Goal: Task Accomplishment & Management: Use online tool/utility

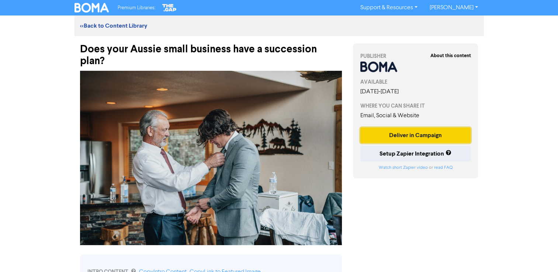
click at [399, 134] on button "Deliver in Campaign" at bounding box center [415, 135] width 111 height 15
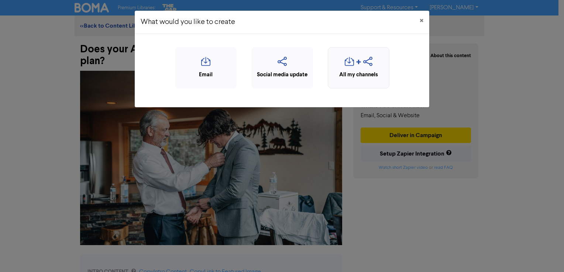
click at [364, 69] on icon "button" at bounding box center [367, 64] width 9 height 14
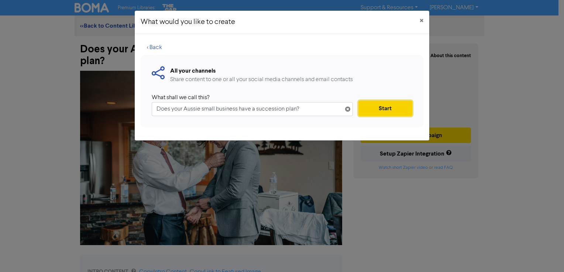
click at [376, 111] on button "Start" at bounding box center [385, 108] width 54 height 15
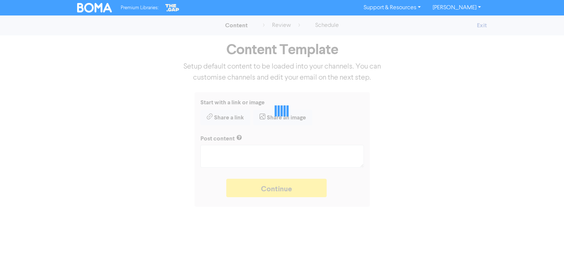
type textarea "x"
type textarea "Research from MYOB shows nearly half of Baby Boomer business owners are plannin…"
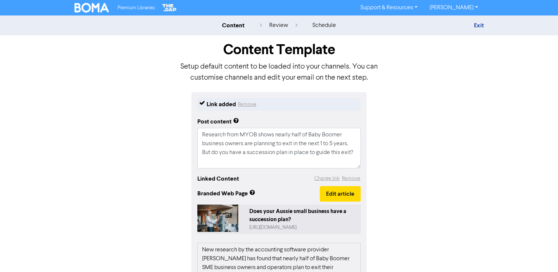
scroll to position [158, 0]
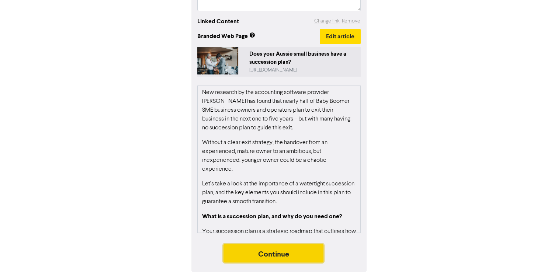
click at [291, 257] on button "Continue" at bounding box center [274, 253] width 100 height 18
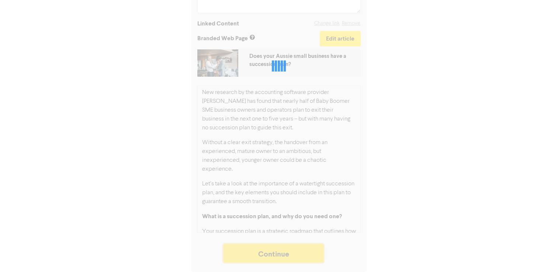
scroll to position [155, 0]
type textarea "x"
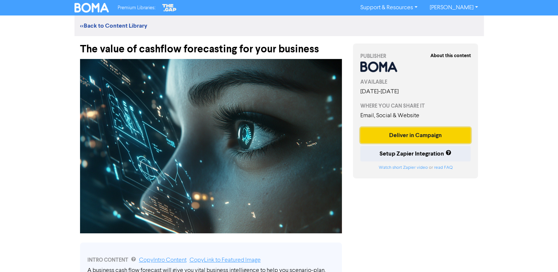
click at [391, 134] on button "Deliver in Campaign" at bounding box center [415, 135] width 111 height 15
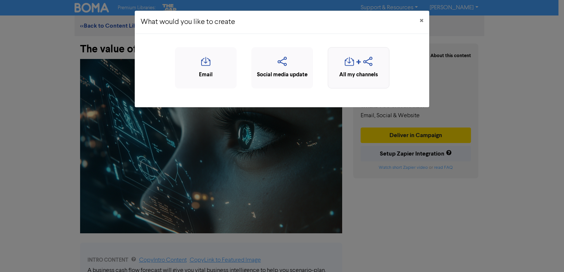
click at [352, 59] on icon "button" at bounding box center [349, 64] width 9 height 14
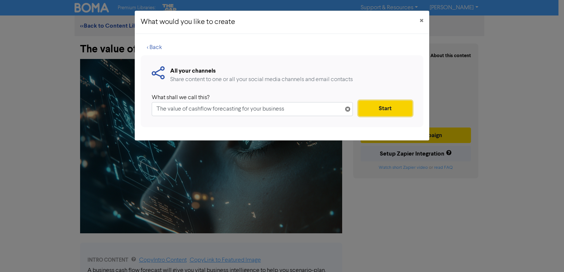
click at [379, 107] on button "Start" at bounding box center [385, 108] width 54 height 15
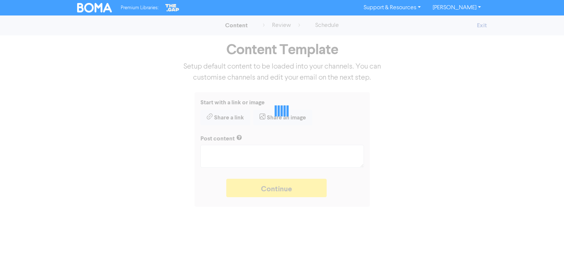
type textarea "x"
type textarea "A business cash flow forecast will give you vital business intelligence to help…"
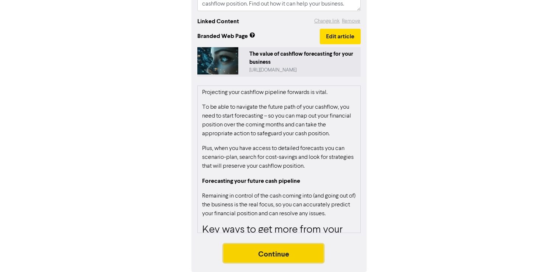
click at [298, 256] on button "Continue" at bounding box center [274, 253] width 100 height 18
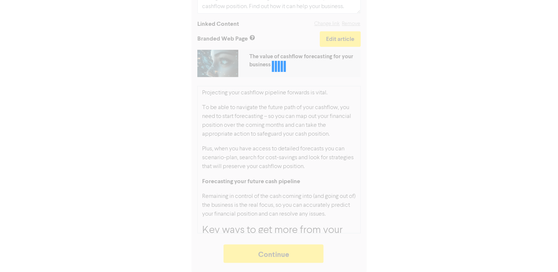
type textarea "x"
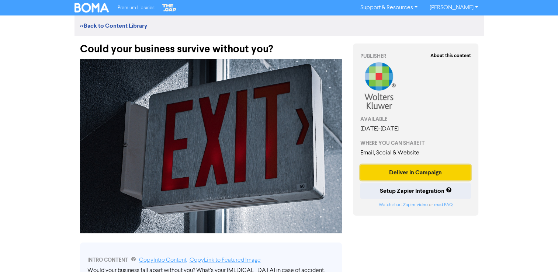
click at [411, 171] on button "Deliver in Campaign" at bounding box center [415, 172] width 111 height 15
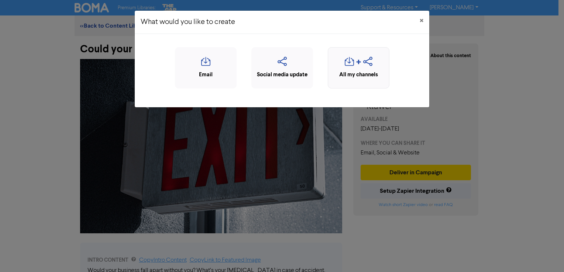
click at [361, 70] on div "button" at bounding box center [358, 64] width 53 height 14
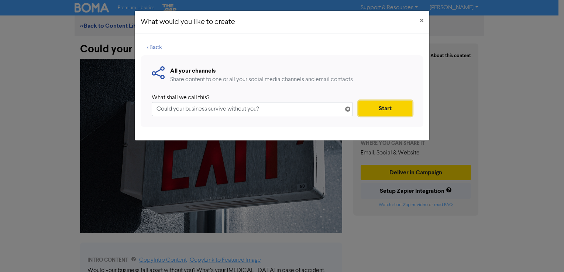
click at [377, 109] on button "Start" at bounding box center [385, 108] width 54 height 15
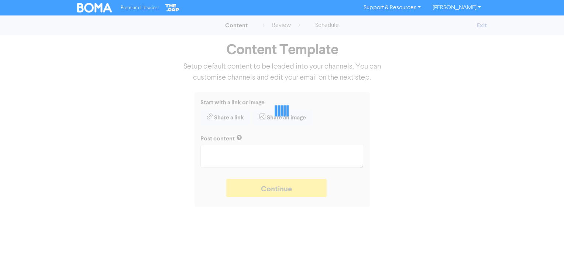
type textarea "x"
type textarea "Would your business fall apart without you? What’s your Plan B in case of accid…"
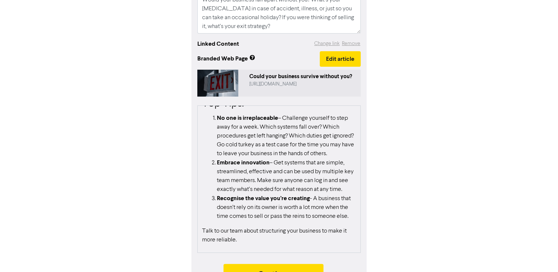
scroll to position [155, 0]
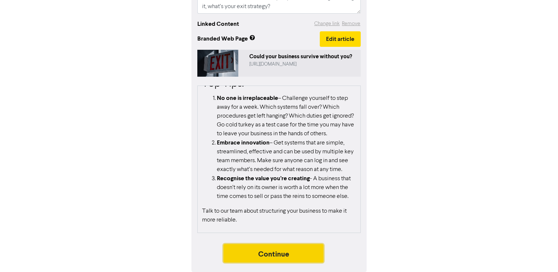
click at [297, 256] on button "Continue" at bounding box center [274, 253] width 100 height 18
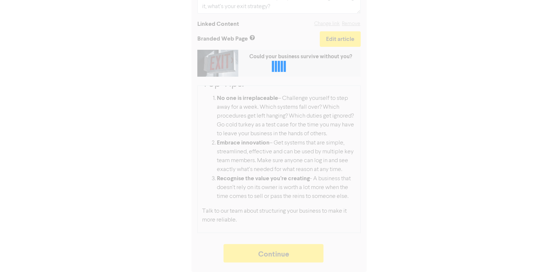
type textarea "x"
